Goal: Communication & Community: Answer question/provide support

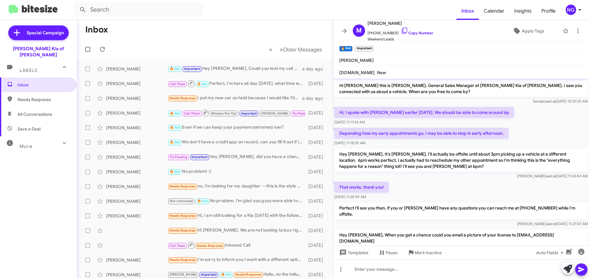
scroll to position [161, 0]
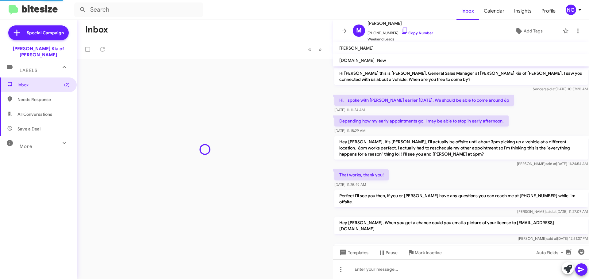
scroll to position [148, 0]
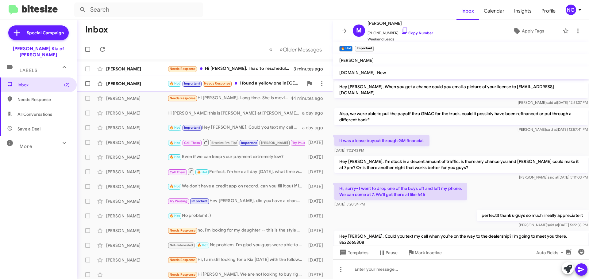
click at [273, 86] on div "🔥 Hot Important Needs Response I found a yellow one in Shelton with 17,000 mile…" at bounding box center [235, 83] width 136 height 7
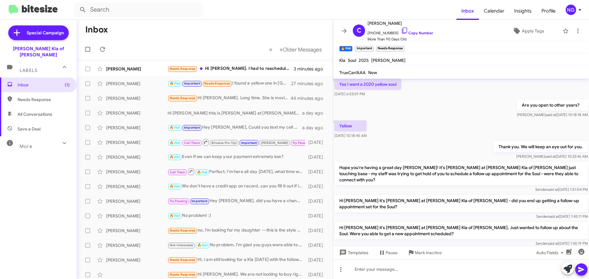
scroll to position [255, 0]
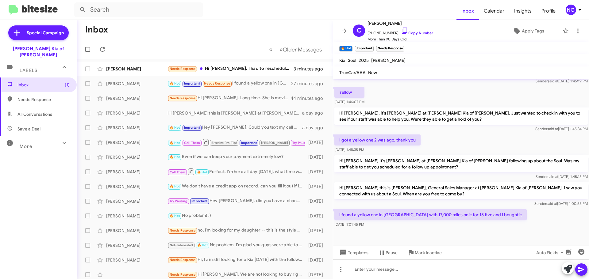
drag, startPoint x: 578, startPoint y: 202, endPoint x: 583, endPoint y: 219, distance: 17.2
click at [583, 219] on div "I found a yellow one in Shelton with 17,000 miles on it for 15 five and I bough…" at bounding box center [461, 218] width 256 height 21
click at [472, 229] on div at bounding box center [461, 240] width 256 height 23
click at [253, 71] on div "Needs Response Hi Stephen. I had to reschedule for tomorrow Thursday. I appreci…" at bounding box center [235, 68] width 136 height 7
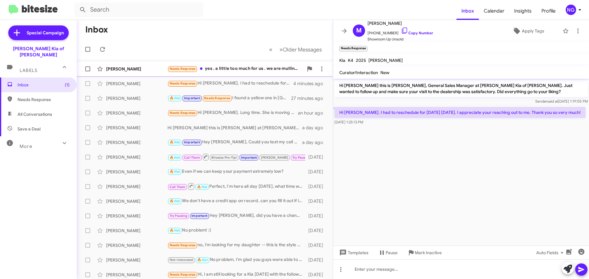
click at [242, 72] on div "Needs Response yes . a little too much for us . we are mulling it over . can yo…" at bounding box center [235, 68] width 136 height 7
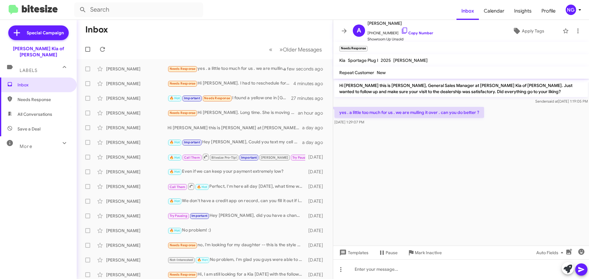
click at [445, 64] on mat-toolbar "Kia Sportage Plug I 2025 Zach Caruso" at bounding box center [461, 60] width 256 height 12
click at [466, 65] on mat-toolbar "Kia Sportage Plug I 2025 Zach Caruso" at bounding box center [461, 60] width 256 height 12
click at [382, 31] on span "+19083103373 Copy Number" at bounding box center [400, 31] width 66 height 9
click at [370, 32] on span "+19083103373 Copy Number" at bounding box center [400, 31] width 66 height 9
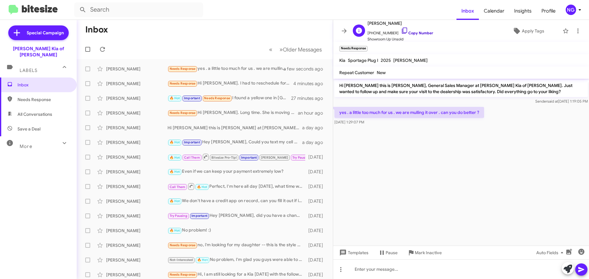
click at [406, 32] on link "Copy Number" at bounding box center [417, 33] width 32 height 5
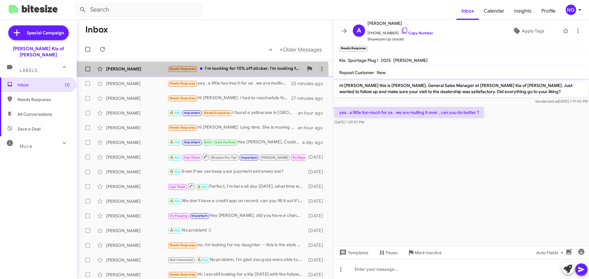
click at [137, 74] on div "Frank Castro Needs Response I'm looking for 10% off sticker. I'm looking for $1…" at bounding box center [205, 69] width 246 height 12
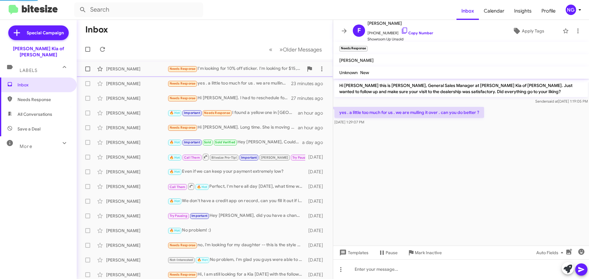
scroll to position [2, 0]
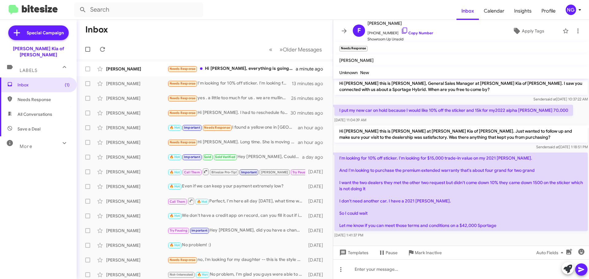
drag, startPoint x: 456, startPoint y: 183, endPoint x: 413, endPoint y: 184, distance: 43.9
drag, startPoint x: 413, startPoint y: 184, endPoint x: 351, endPoint y: 120, distance: 89.1
click at [351, 120] on span "Sep 23, 2025, 11:04:39 AM" at bounding box center [350, 120] width 32 height 5
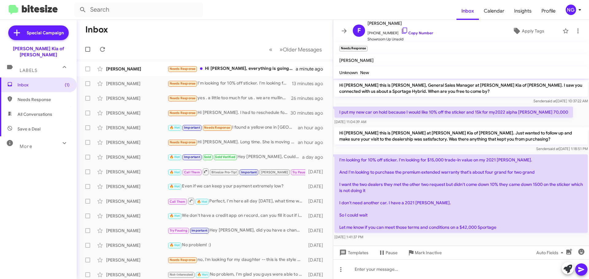
scroll to position [0, 0]
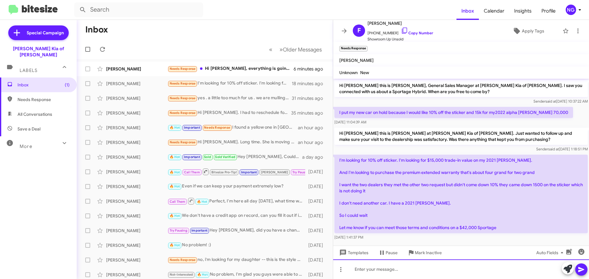
click at [399, 261] on div at bounding box center [461, 270] width 256 height 20
